Goal: Task Accomplishment & Management: Manage account settings

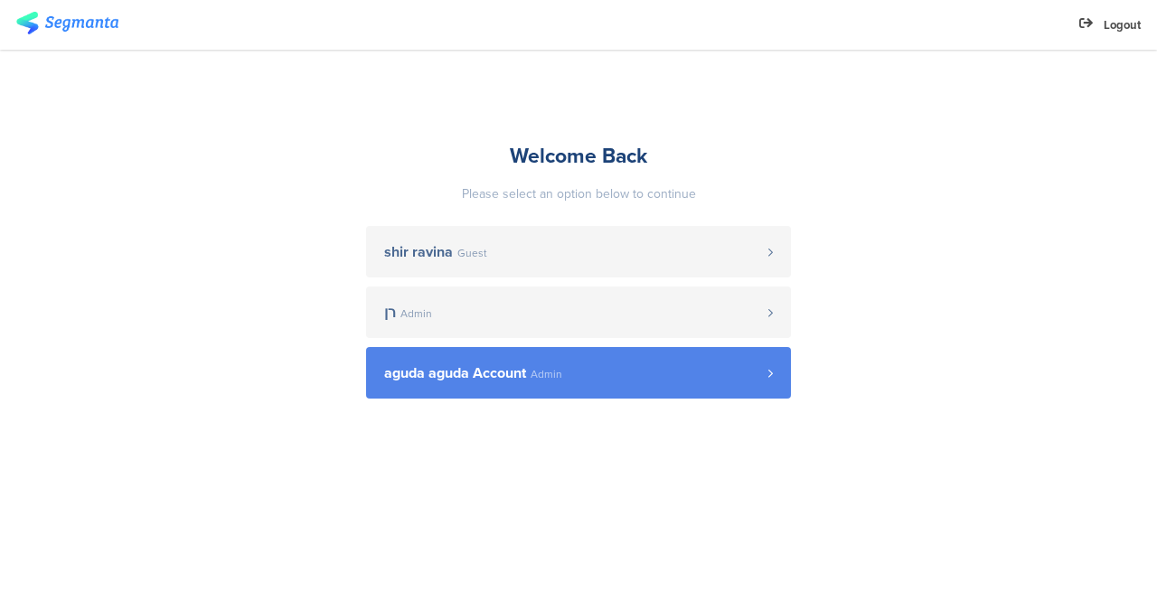
click at [420, 373] on span "aguda aguda Account" at bounding box center [455, 373] width 142 height 14
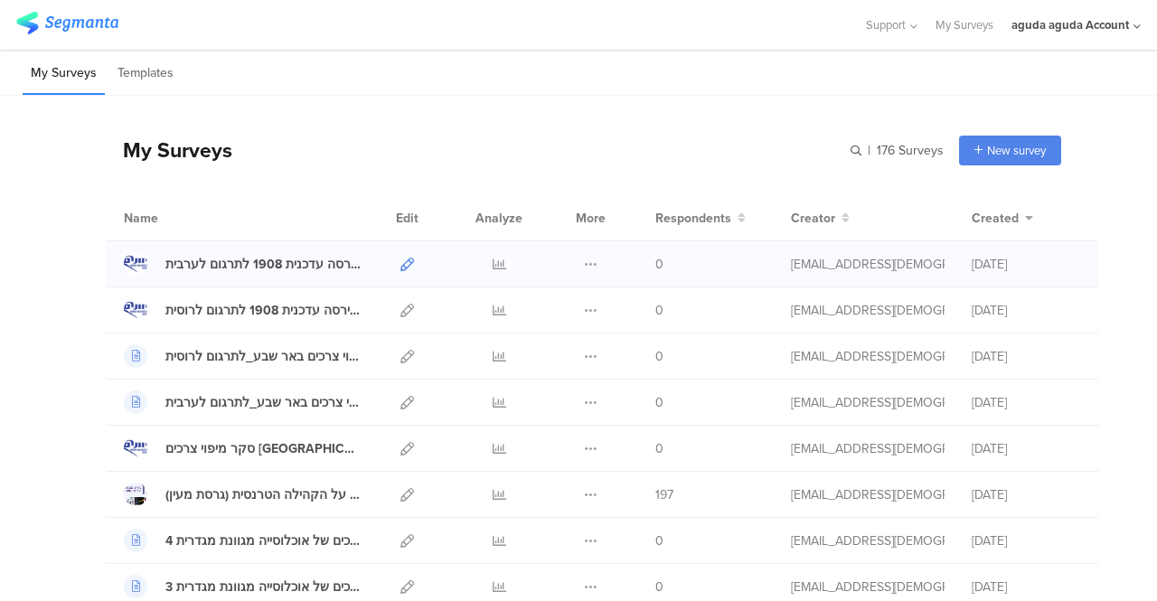
click at [400, 261] on icon at bounding box center [407, 265] width 14 height 14
click at [584, 355] on icon at bounding box center [591, 357] width 14 height 14
click at [544, 465] on button "Delete" at bounding box center [554, 467] width 99 height 33
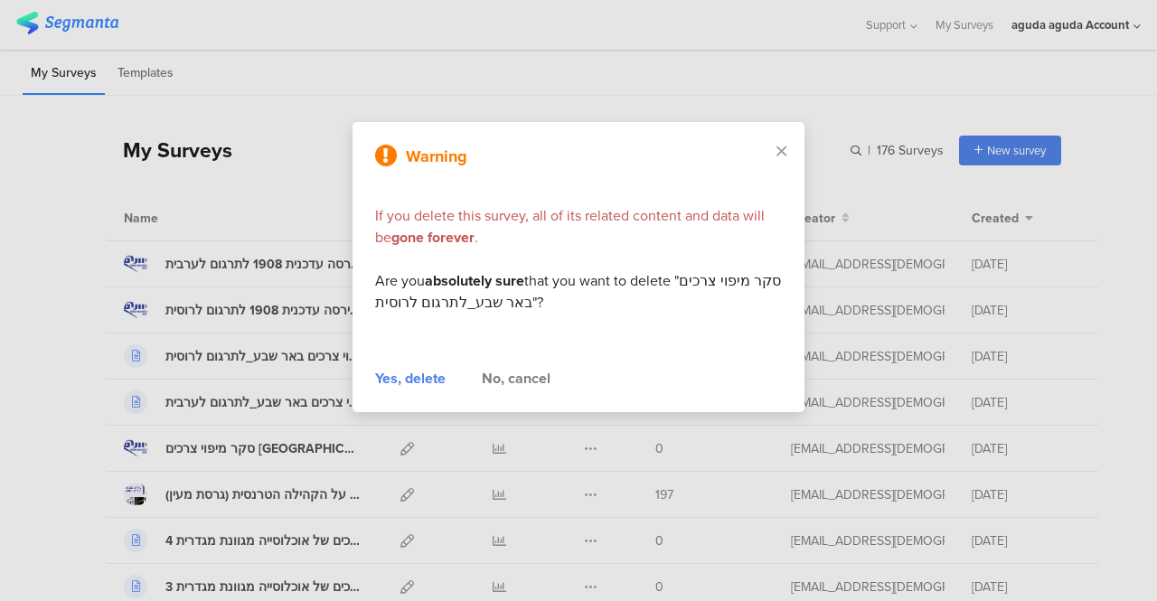
click at [401, 377] on div "Yes, delete" at bounding box center [410, 379] width 70 height 22
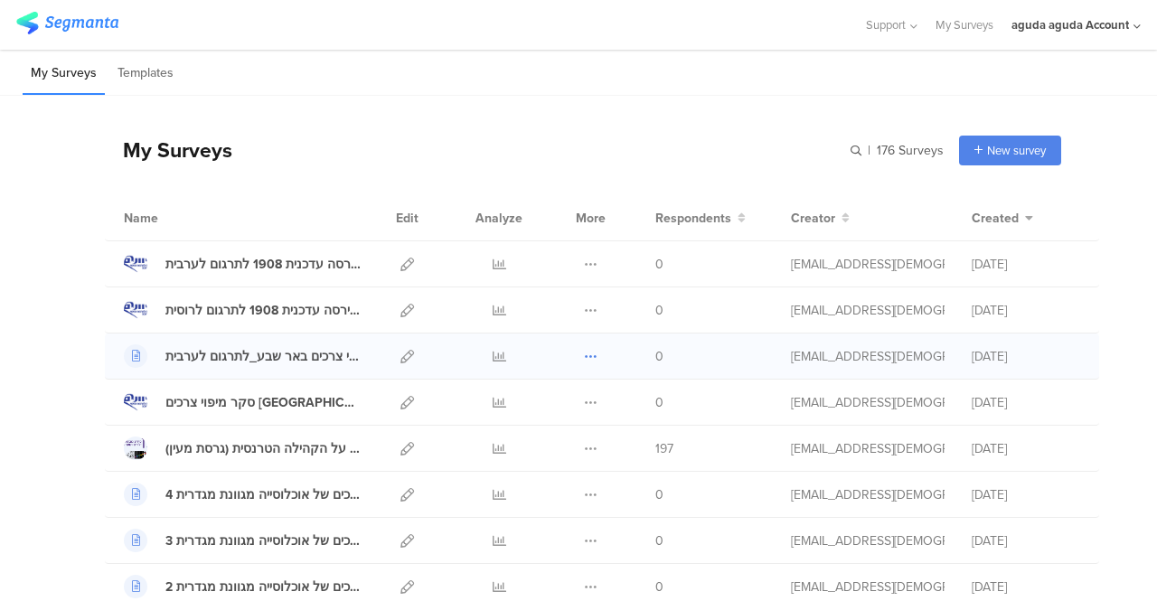
click at [584, 360] on icon at bounding box center [591, 357] width 14 height 14
click at [544, 469] on button "Delete" at bounding box center [554, 467] width 99 height 33
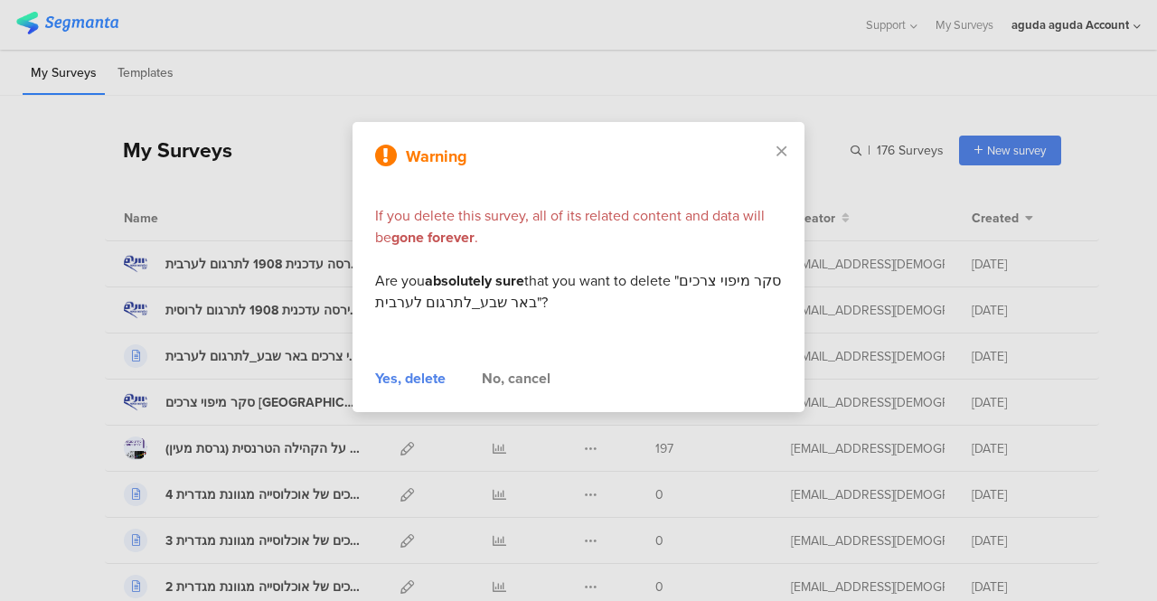
click at [417, 384] on div "Yes, delete" at bounding box center [410, 379] width 70 height 22
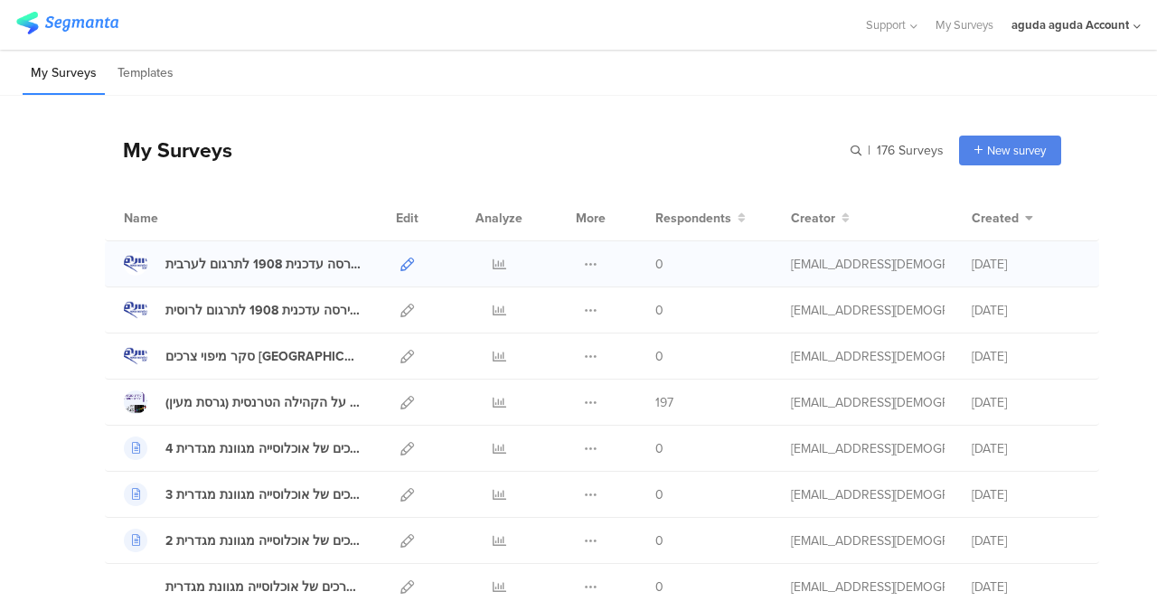
click at [400, 265] on icon at bounding box center [407, 265] width 14 height 14
click at [400, 308] on icon at bounding box center [407, 311] width 14 height 14
